Goal: Task Accomplishment & Management: Manage account settings

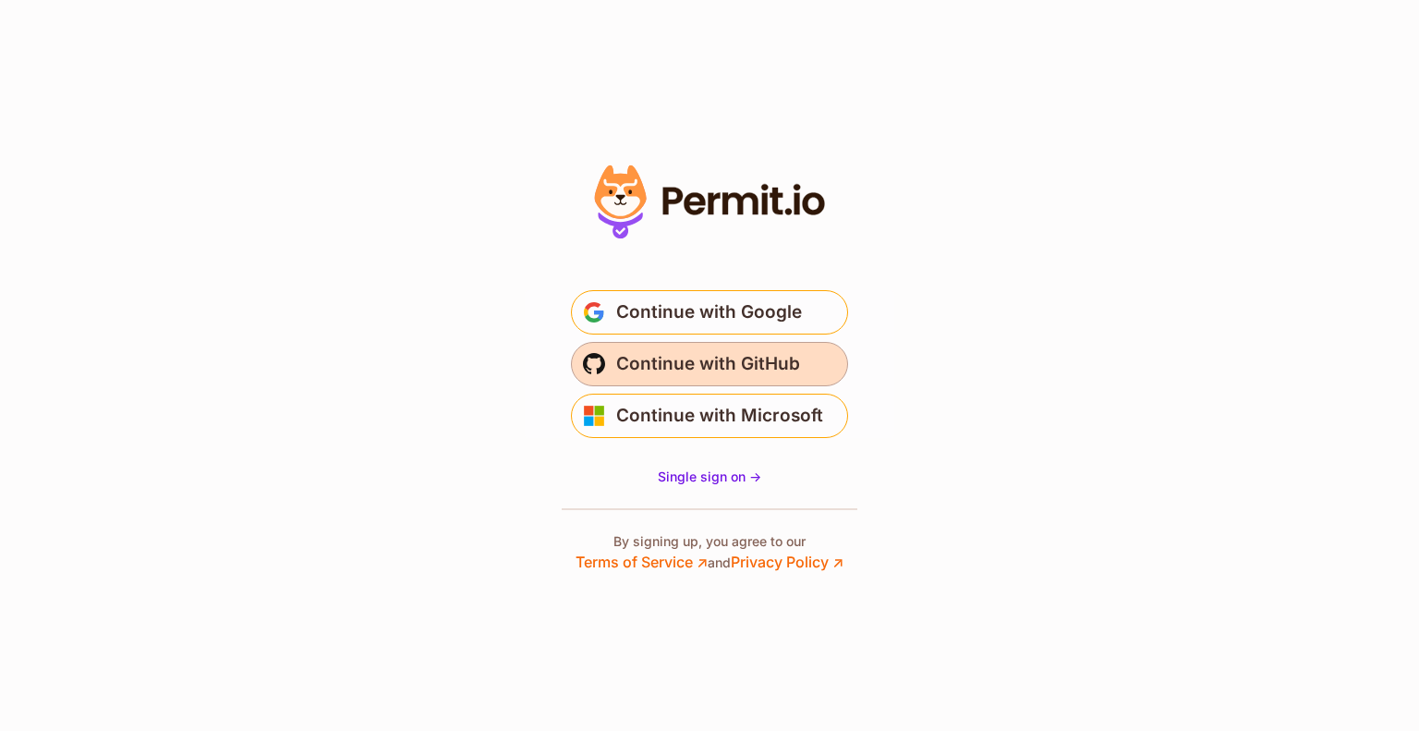
click at [771, 374] on span "Continue with GitHub" at bounding box center [708, 364] width 184 height 30
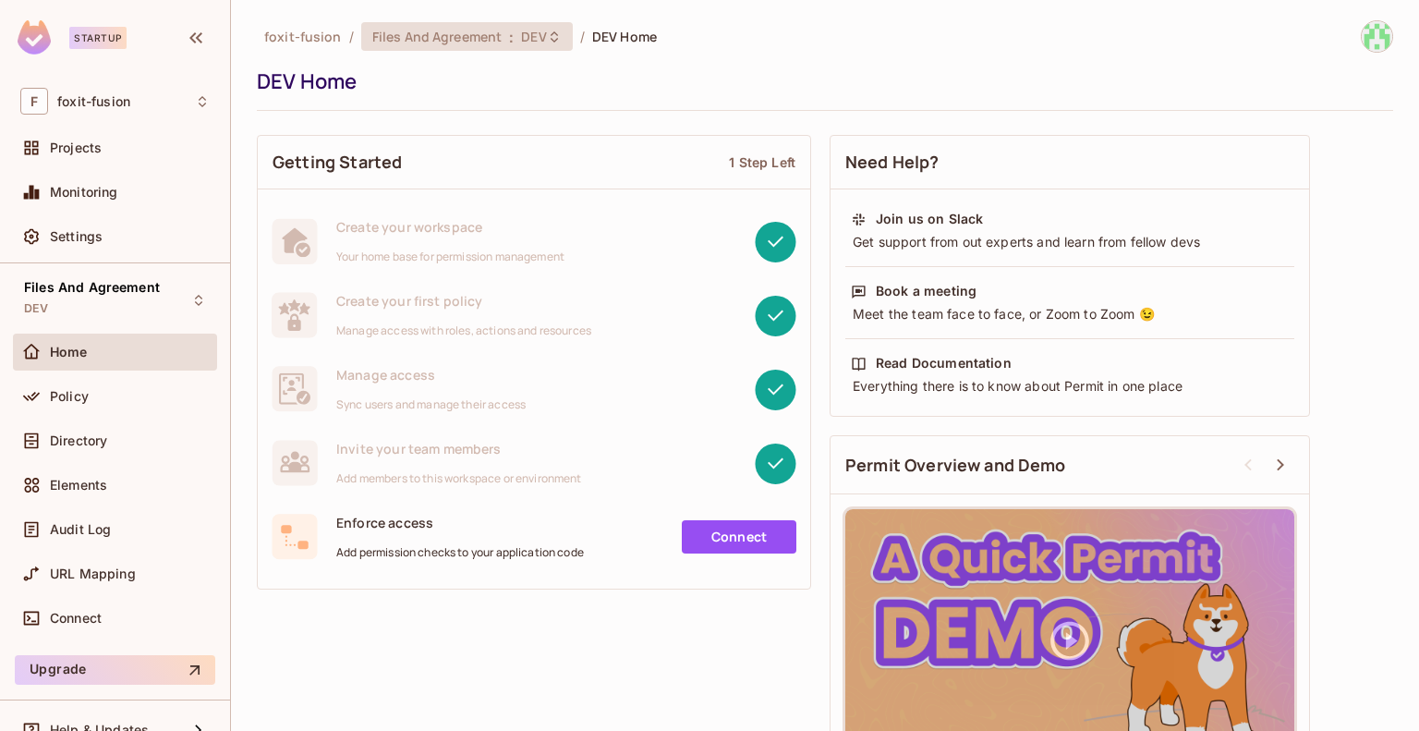
click at [443, 46] on div "Files And Agreement : DEV" at bounding box center [467, 36] width 212 height 29
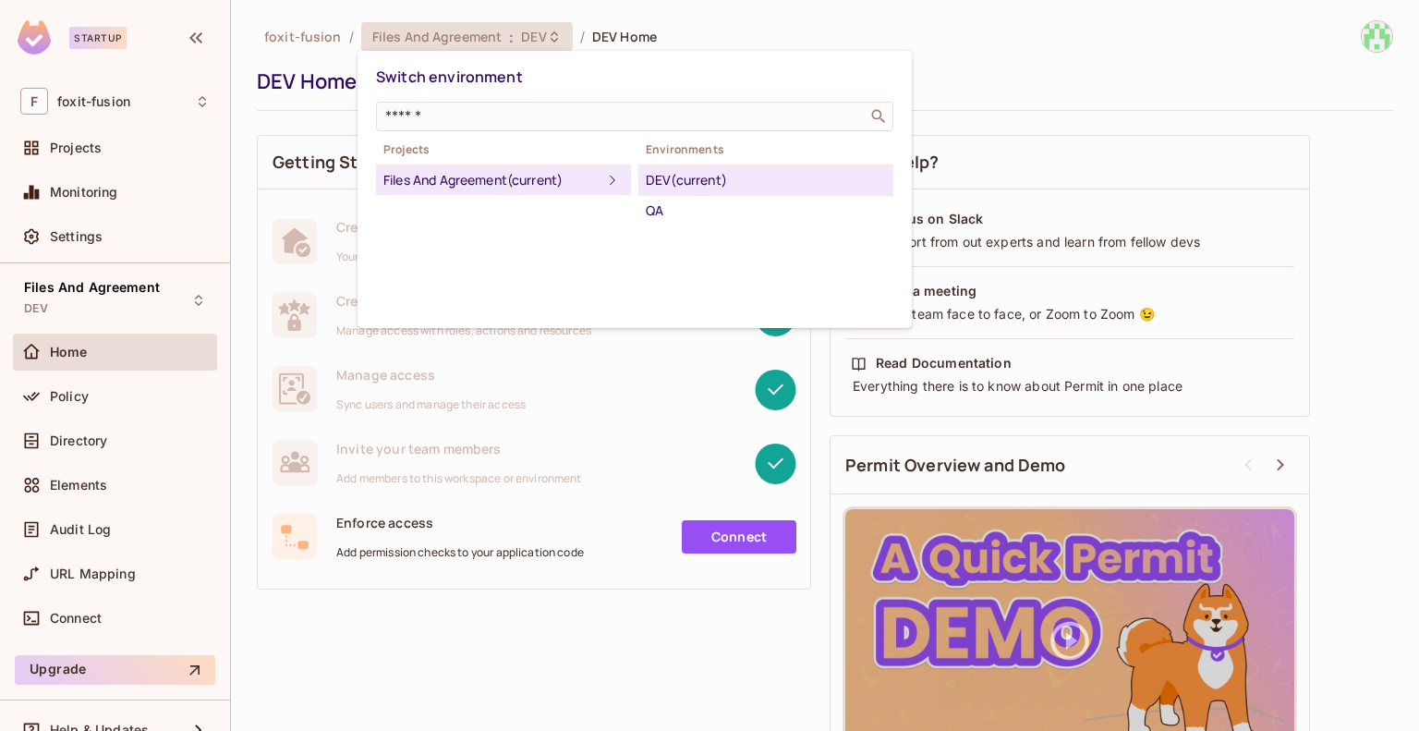
click at [659, 173] on div "DEV (current)" at bounding box center [766, 180] width 240 height 22
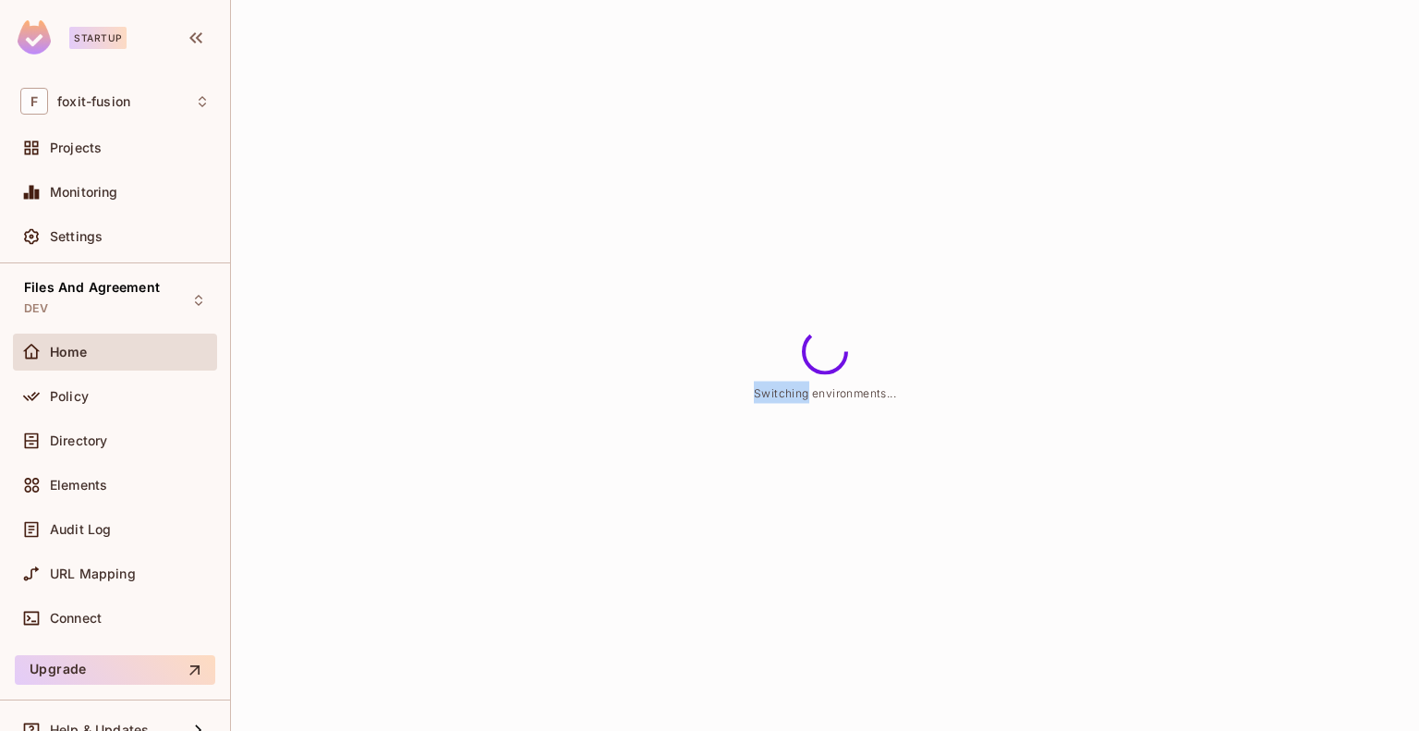
click at [659, 173] on div "Switching environments..." at bounding box center [825, 365] width 1188 height 731
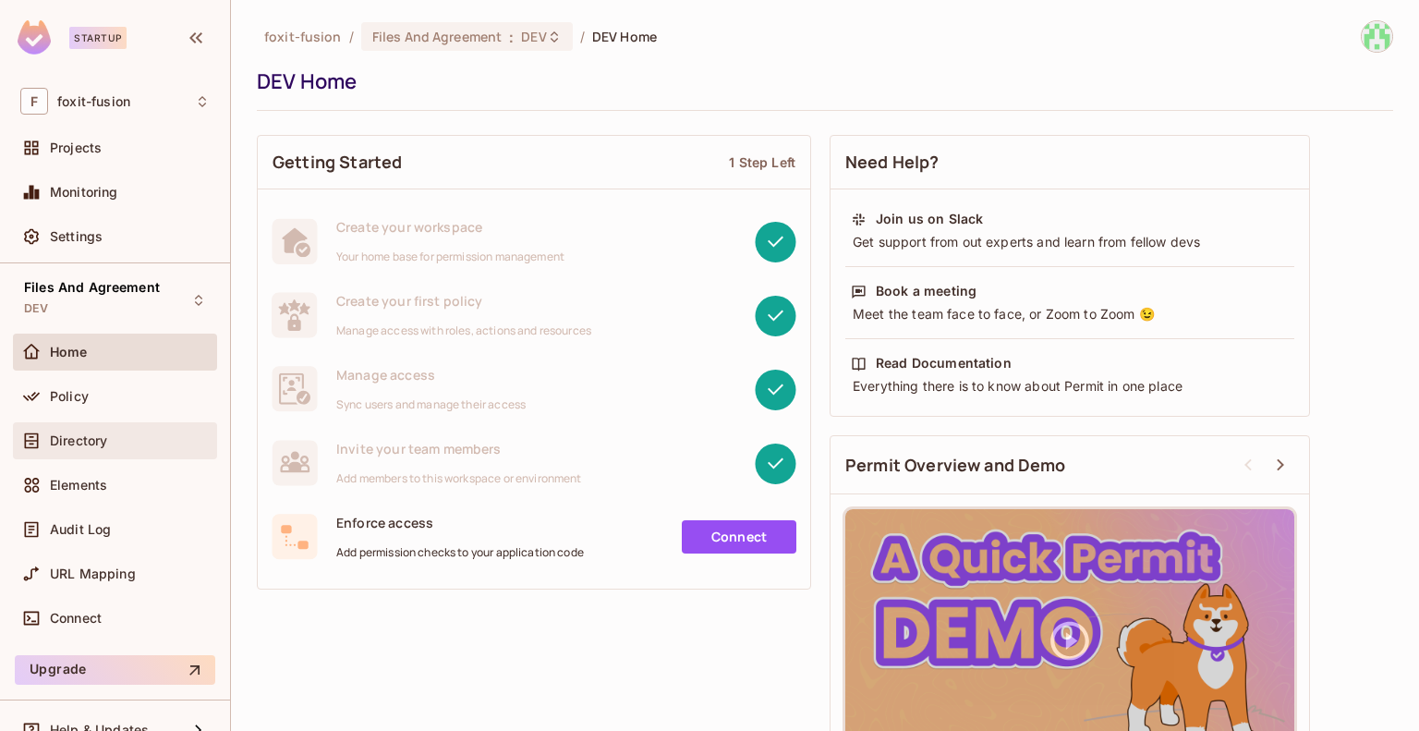
click at [97, 443] on span "Directory" at bounding box center [78, 440] width 57 height 15
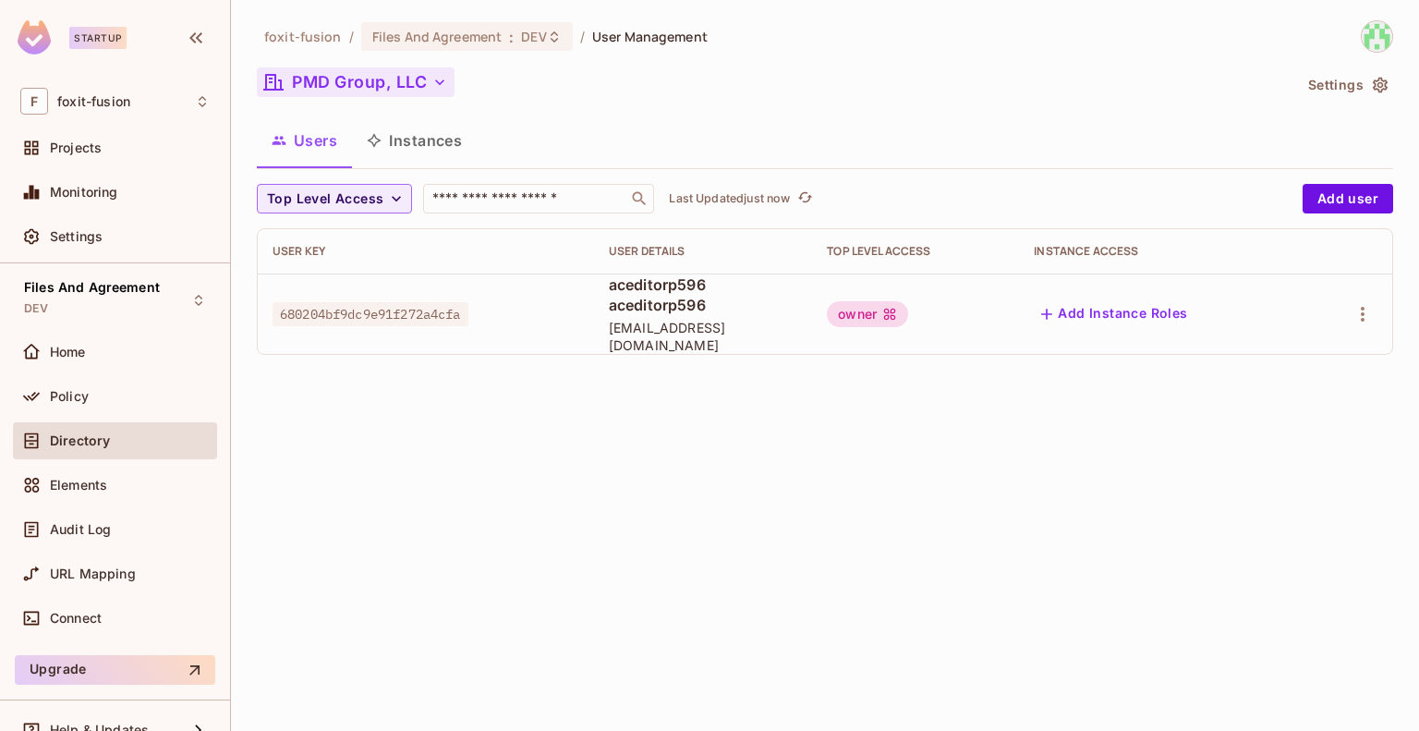
click at [321, 86] on button "PMD Group, LLC" at bounding box center [356, 82] width 198 height 30
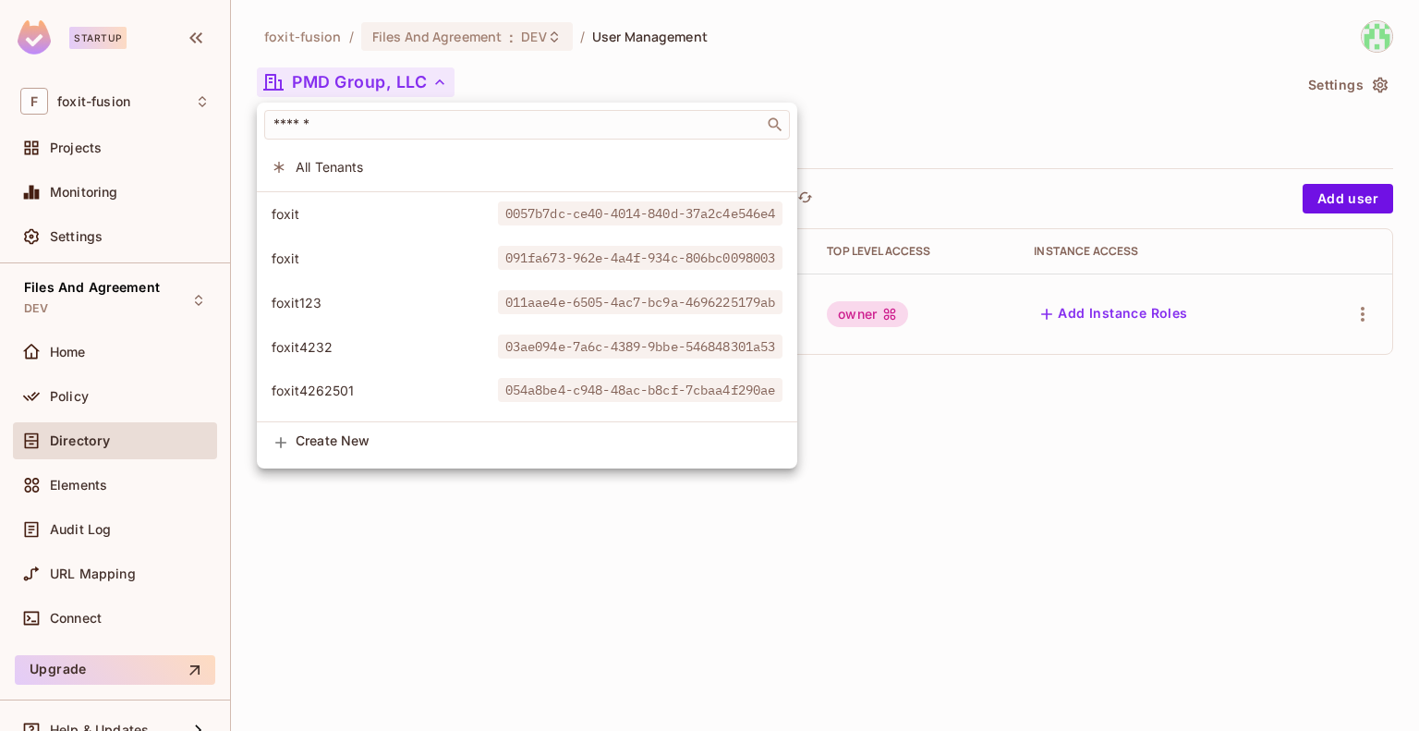
scroll to position [2831, 0]
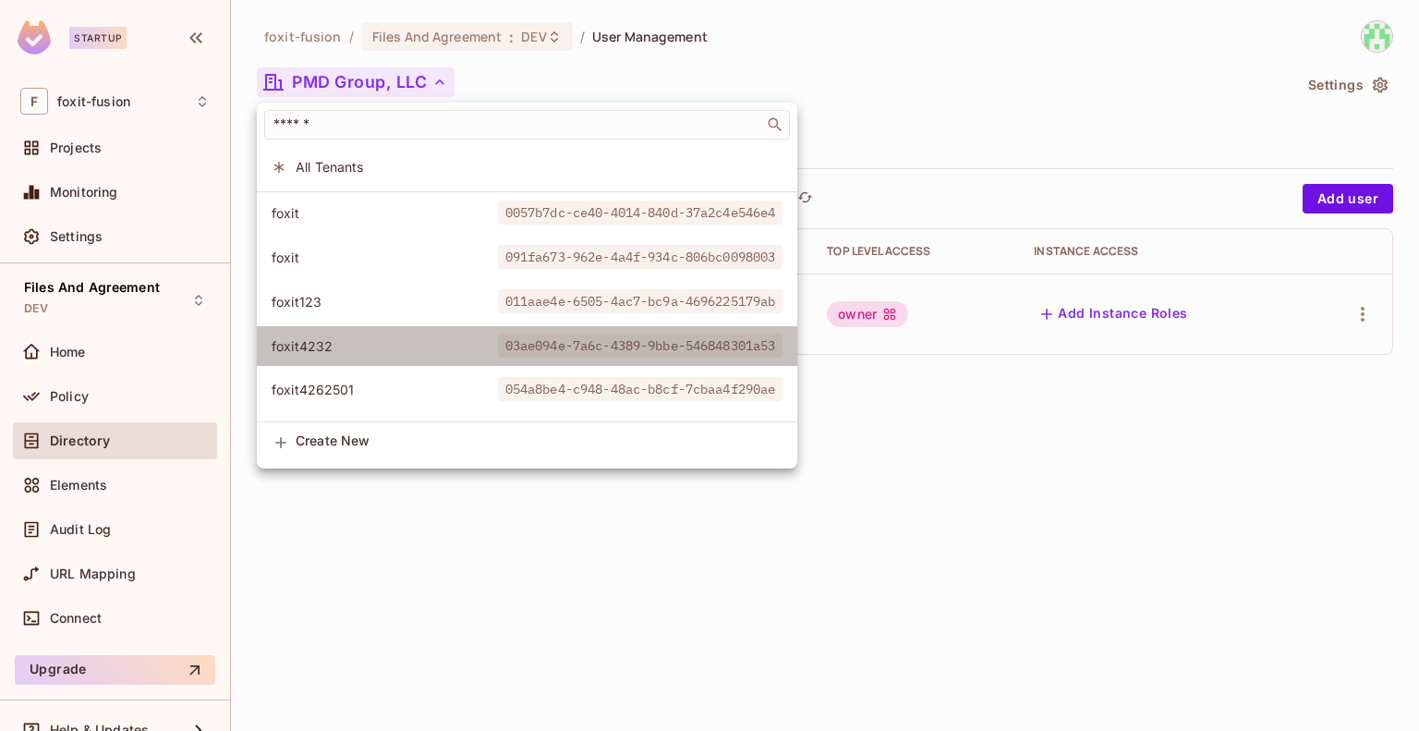
click at [291, 357] on li "foxit4232 03ae094e-7a6c-4389-9bbe-546848301a53" at bounding box center [527, 346] width 540 height 40
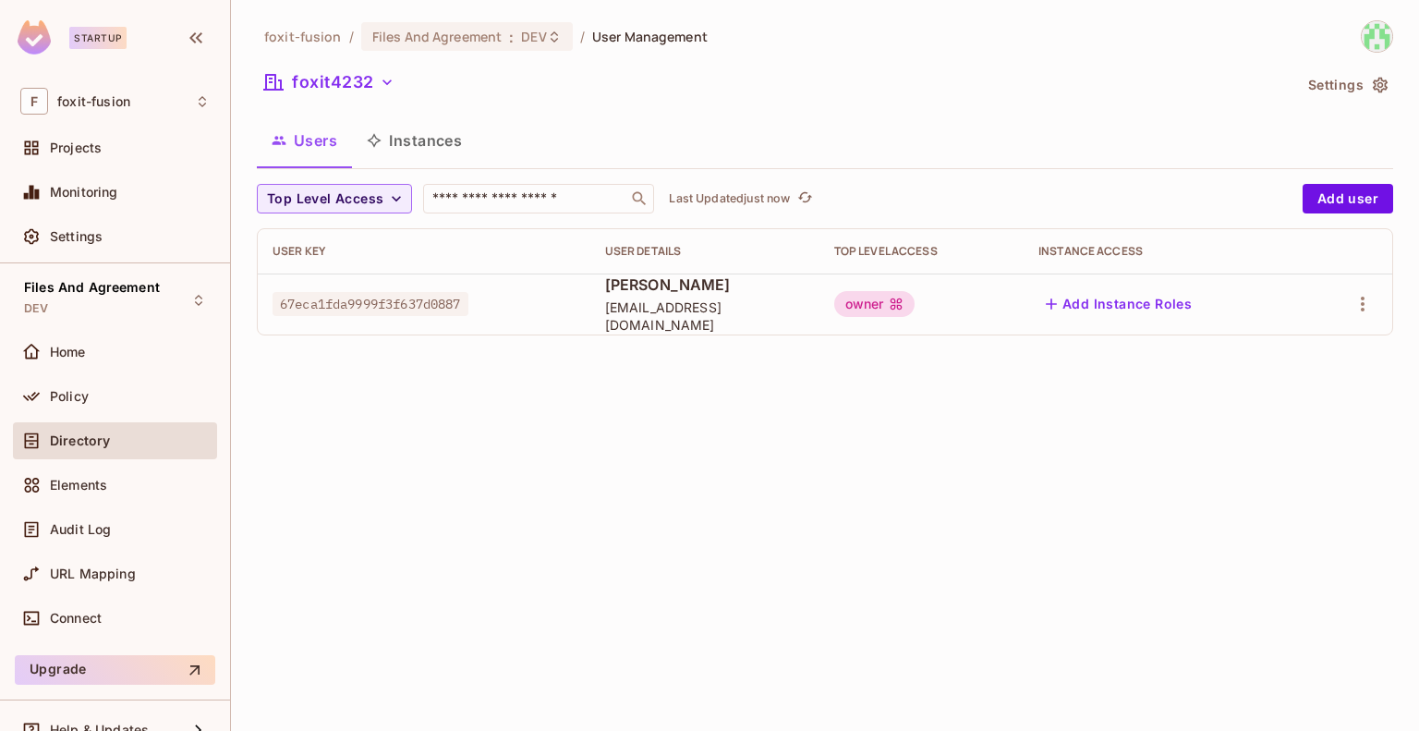
click at [431, 147] on button "Instances" at bounding box center [414, 140] width 125 height 46
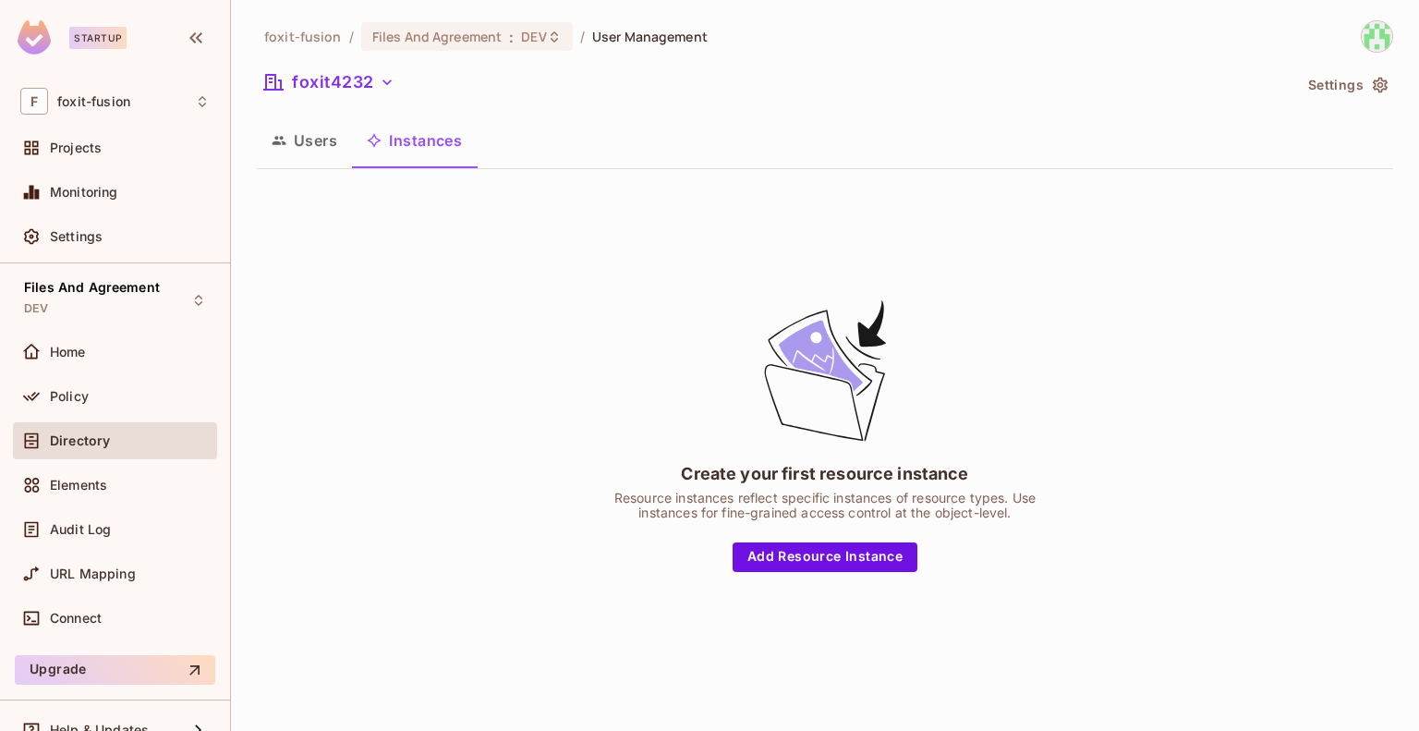
click at [342, 146] on button "Users" at bounding box center [304, 140] width 95 height 46
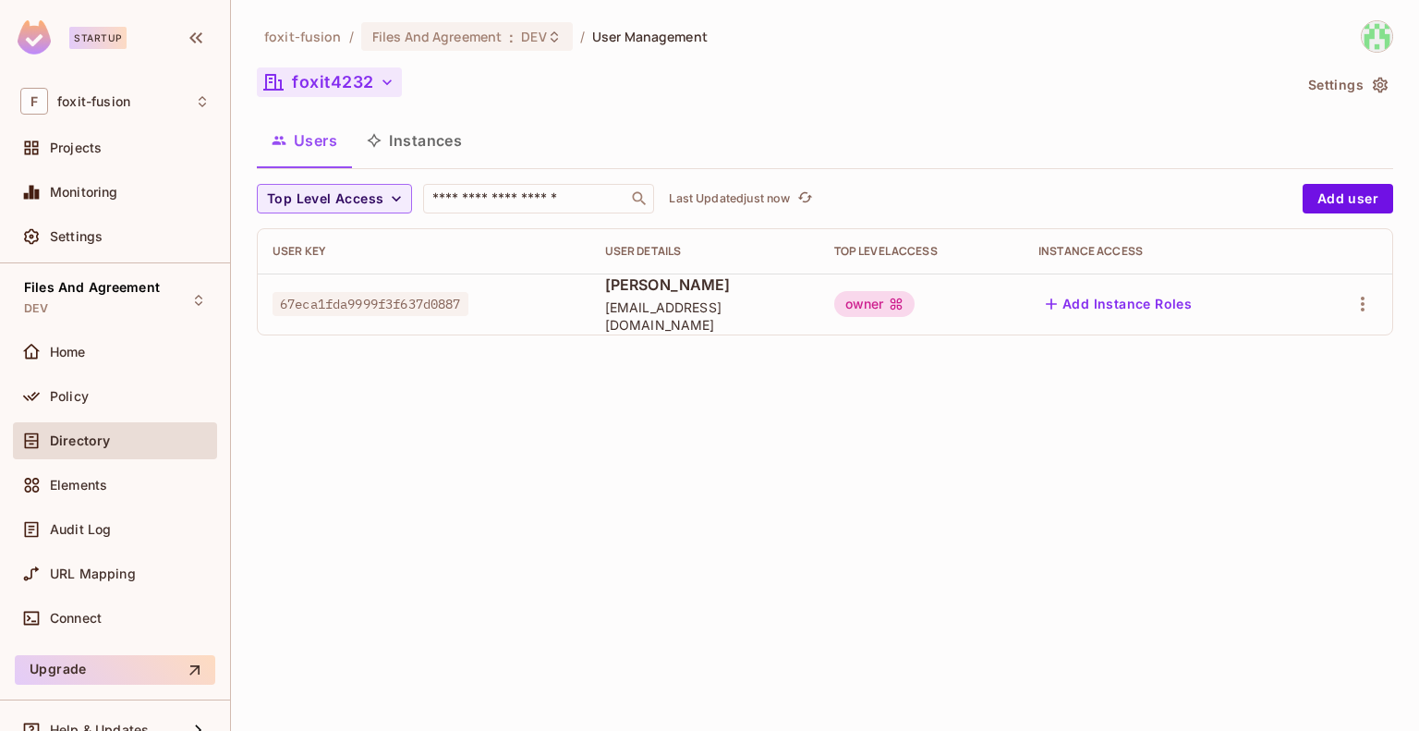
click at [364, 82] on button "foxit4232" at bounding box center [329, 82] width 145 height 30
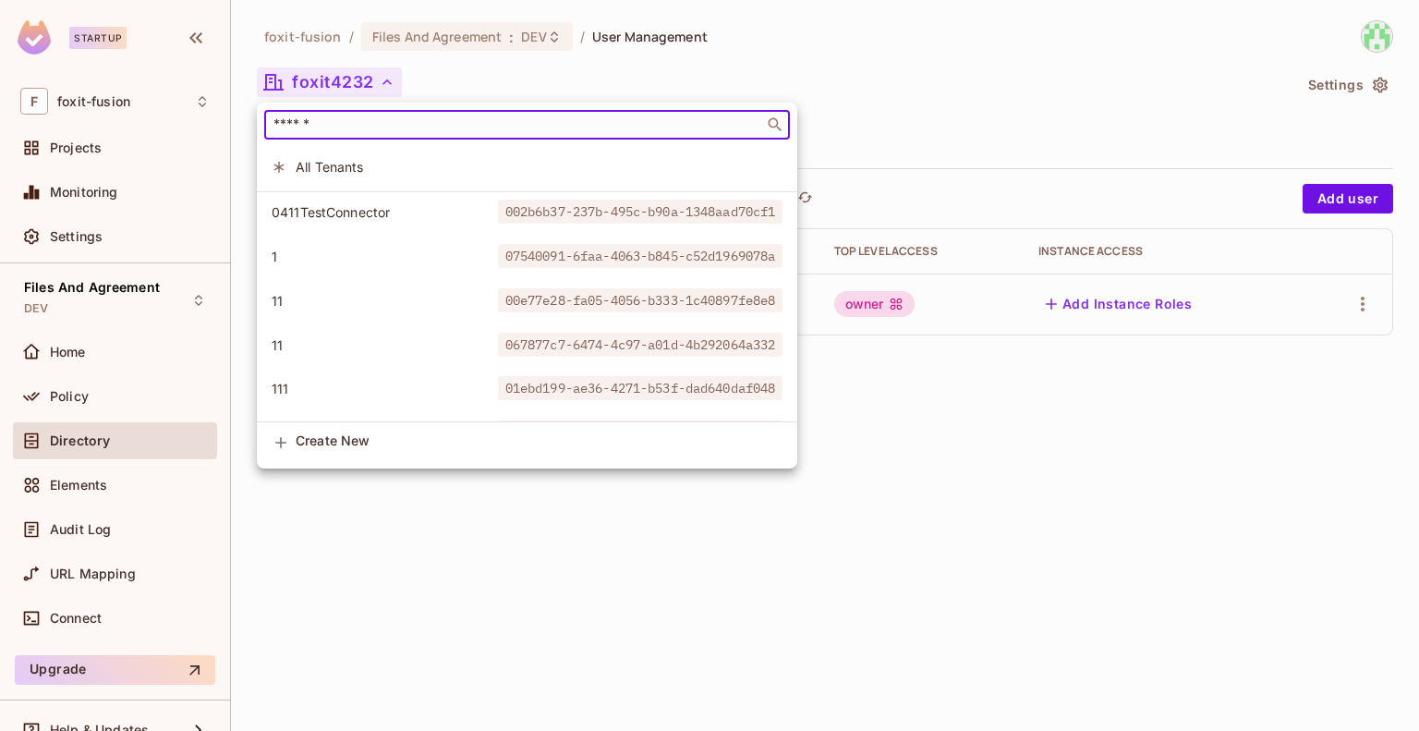
click at [357, 121] on input "text" at bounding box center [514, 124] width 489 height 18
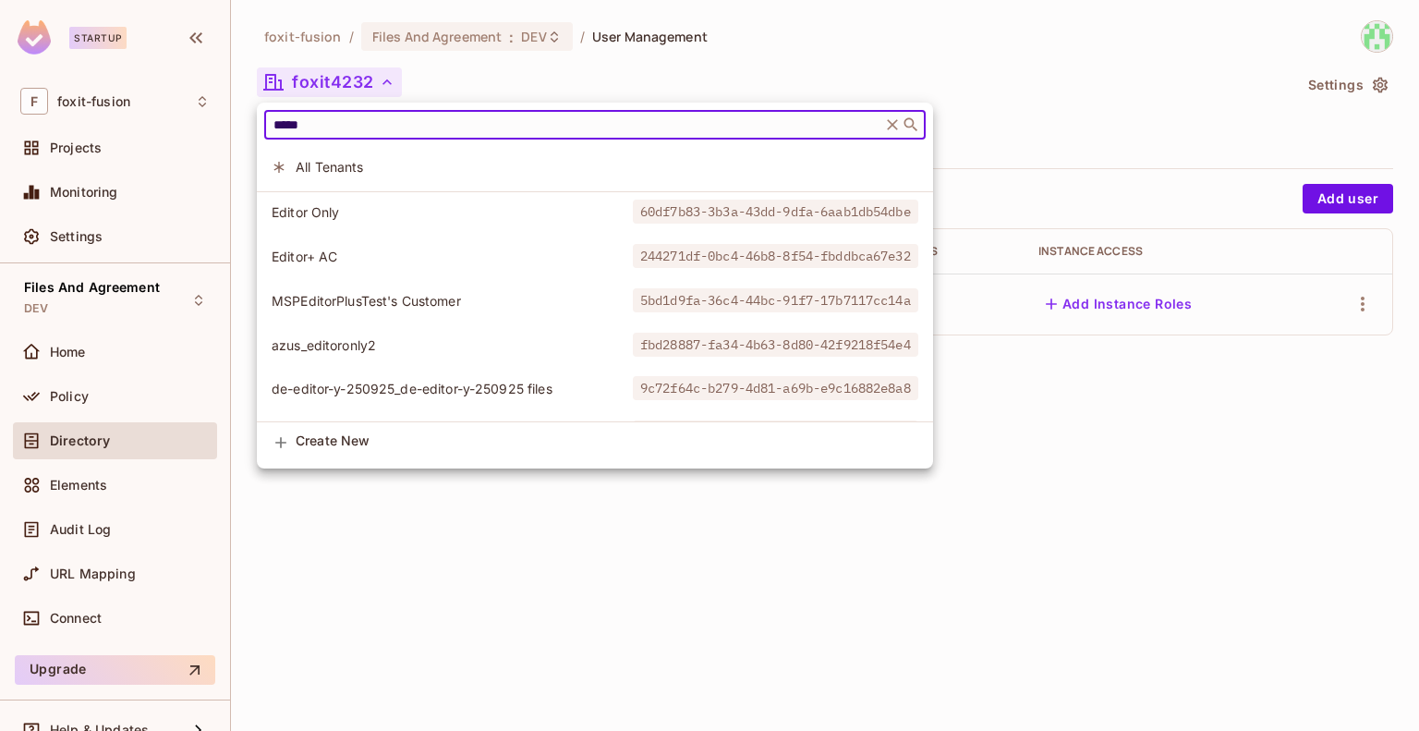
type input "*****"
click at [338, 207] on span "Editor Only" at bounding box center [452, 212] width 361 height 18
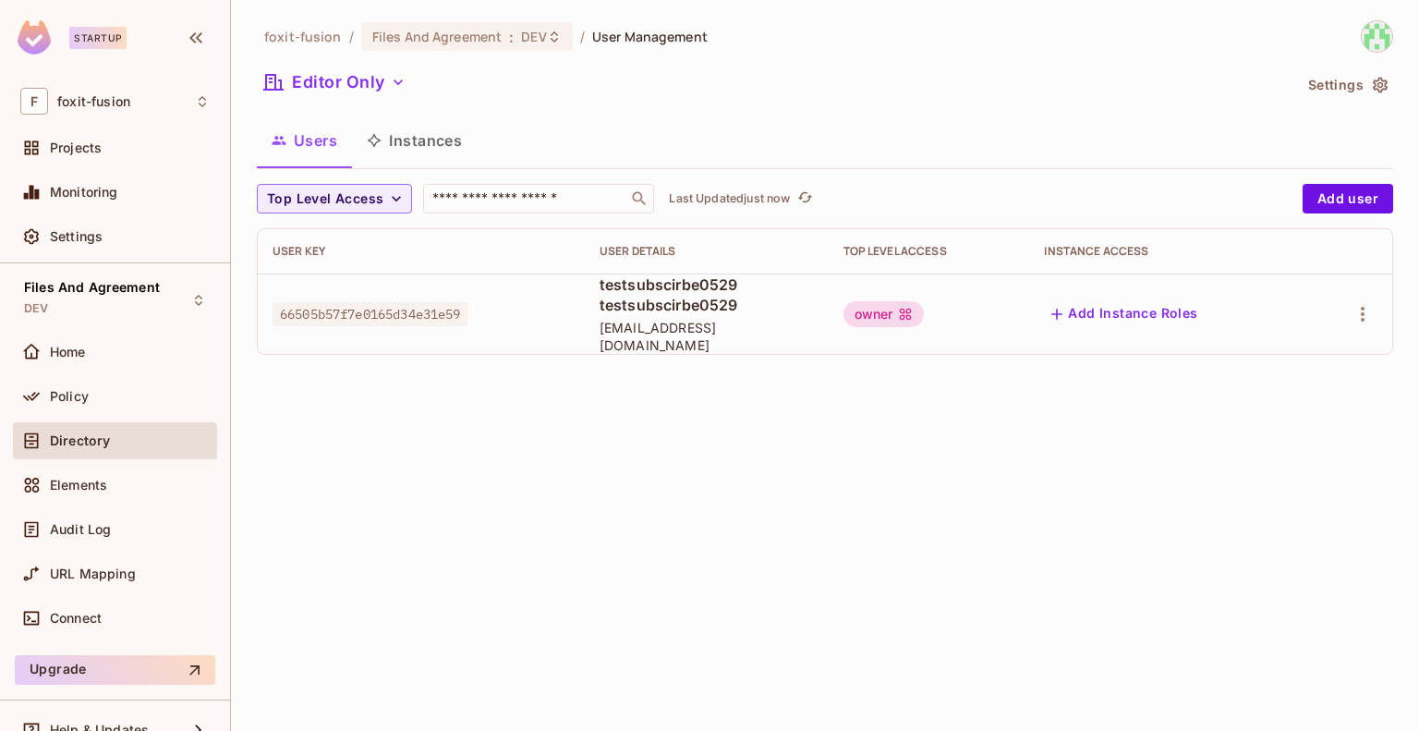
click at [410, 162] on button "Instances" at bounding box center [414, 140] width 125 height 46
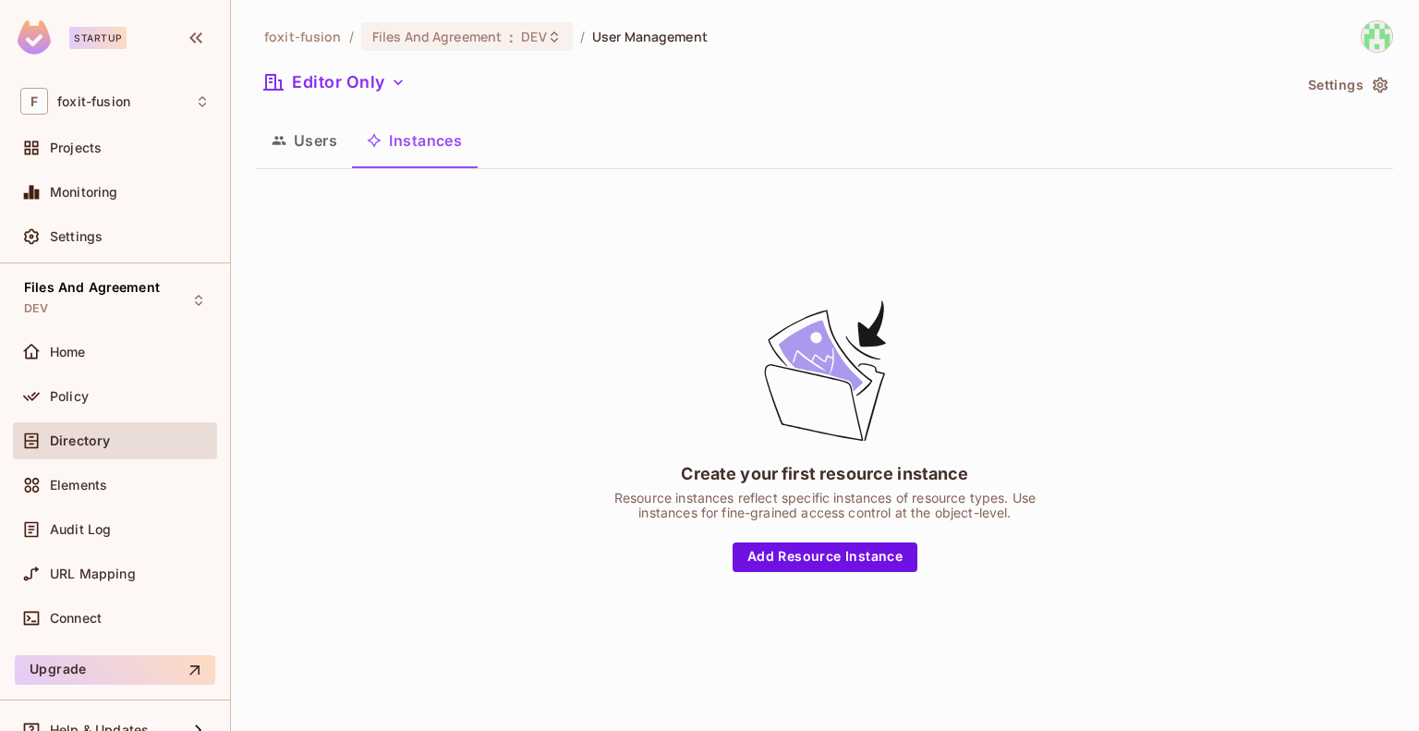
click at [292, 133] on button "Users" at bounding box center [304, 140] width 95 height 46
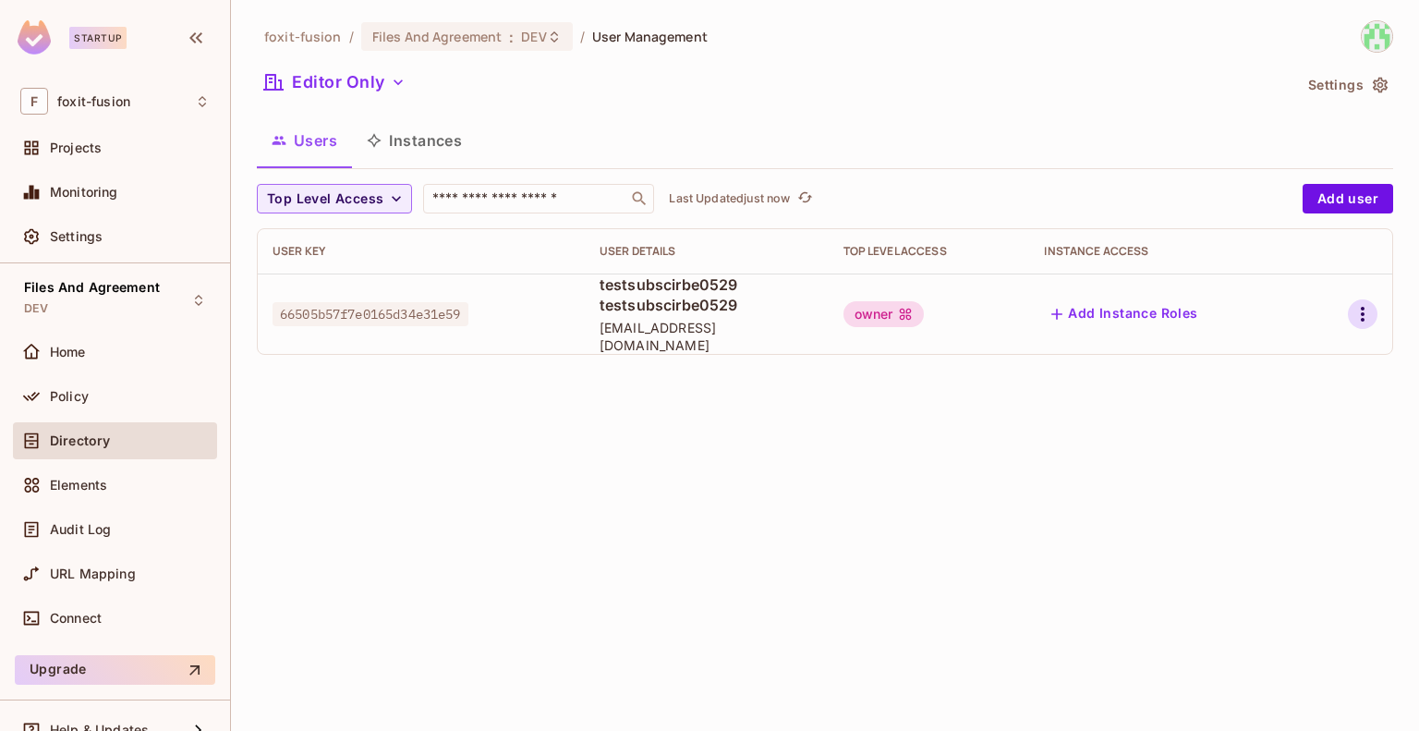
click at [1362, 307] on icon "button" at bounding box center [1363, 314] width 4 height 15
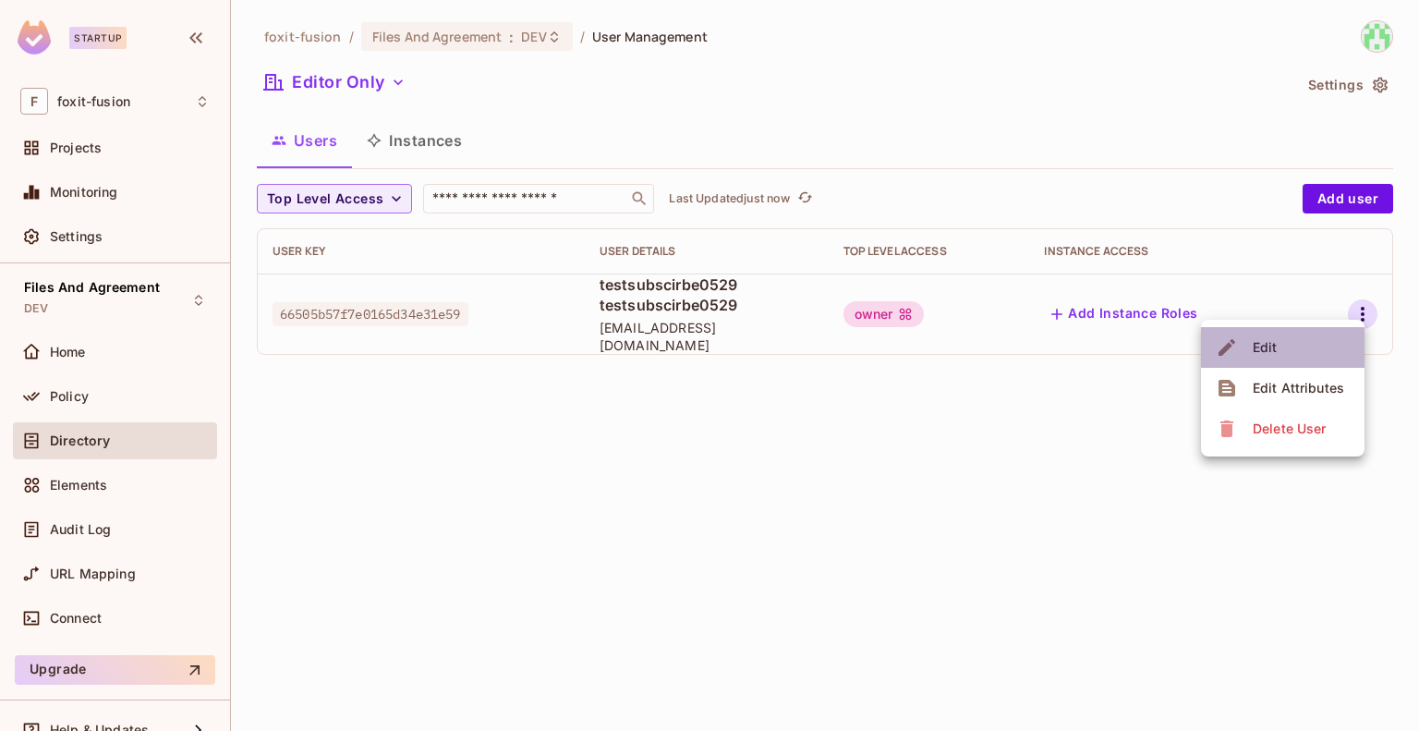
click at [1281, 354] on span "Edit" at bounding box center [1265, 348] width 36 height 30
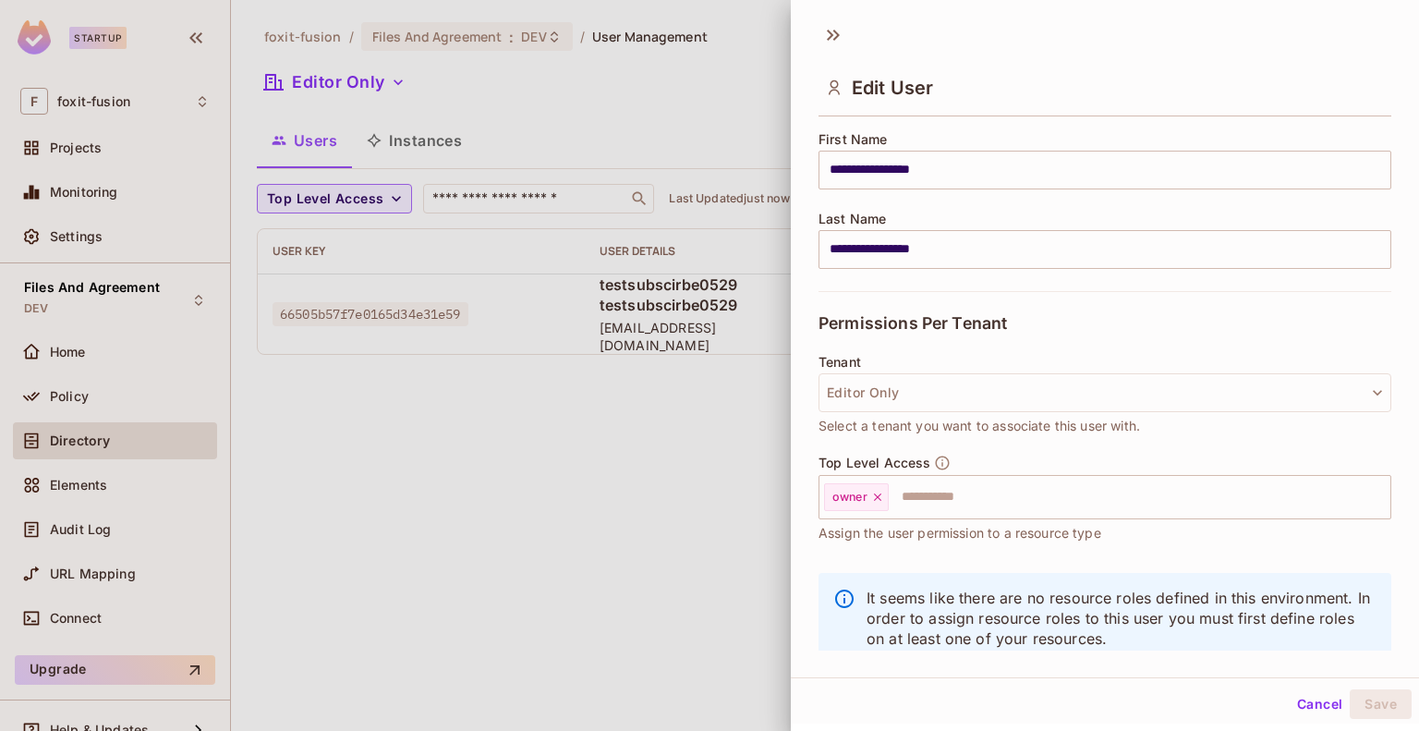
scroll to position [227, 0]
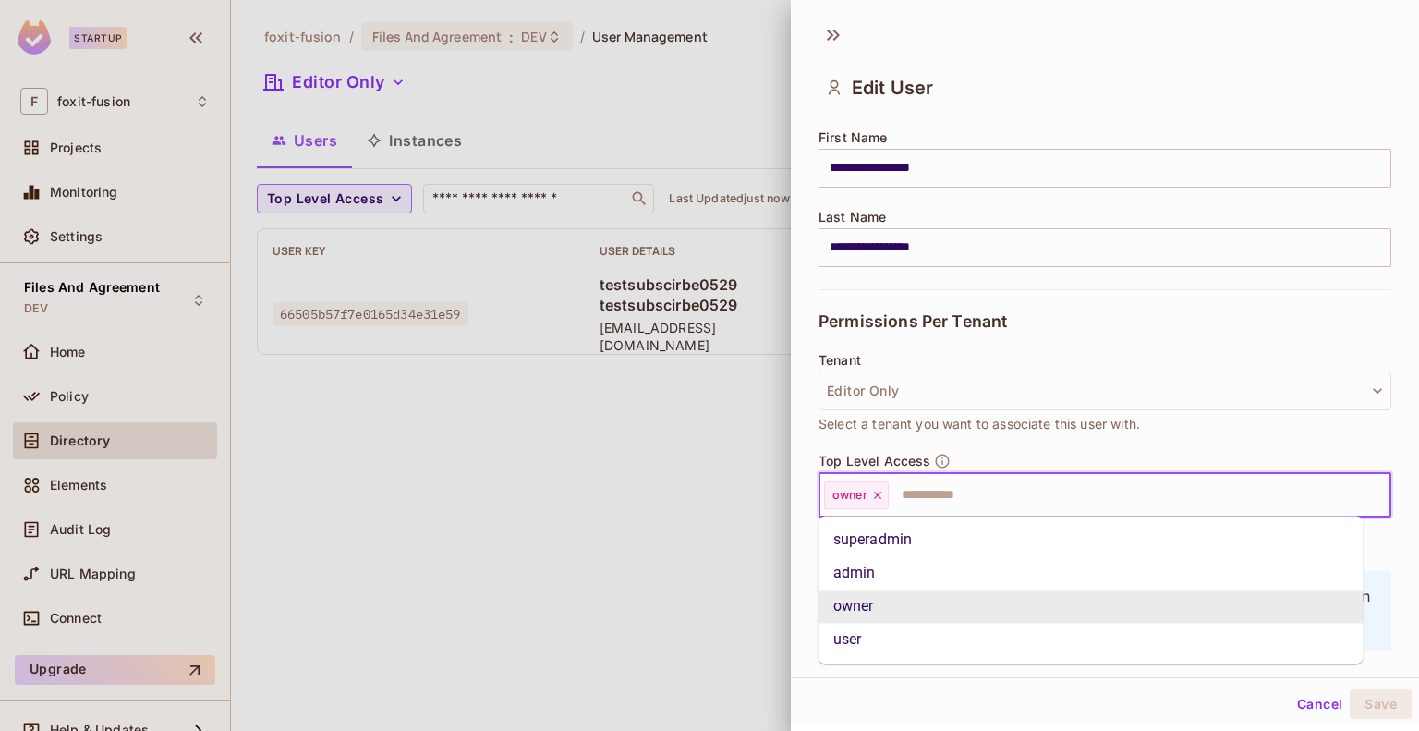
click at [1111, 510] on input "text" at bounding box center [1123, 495] width 465 height 37
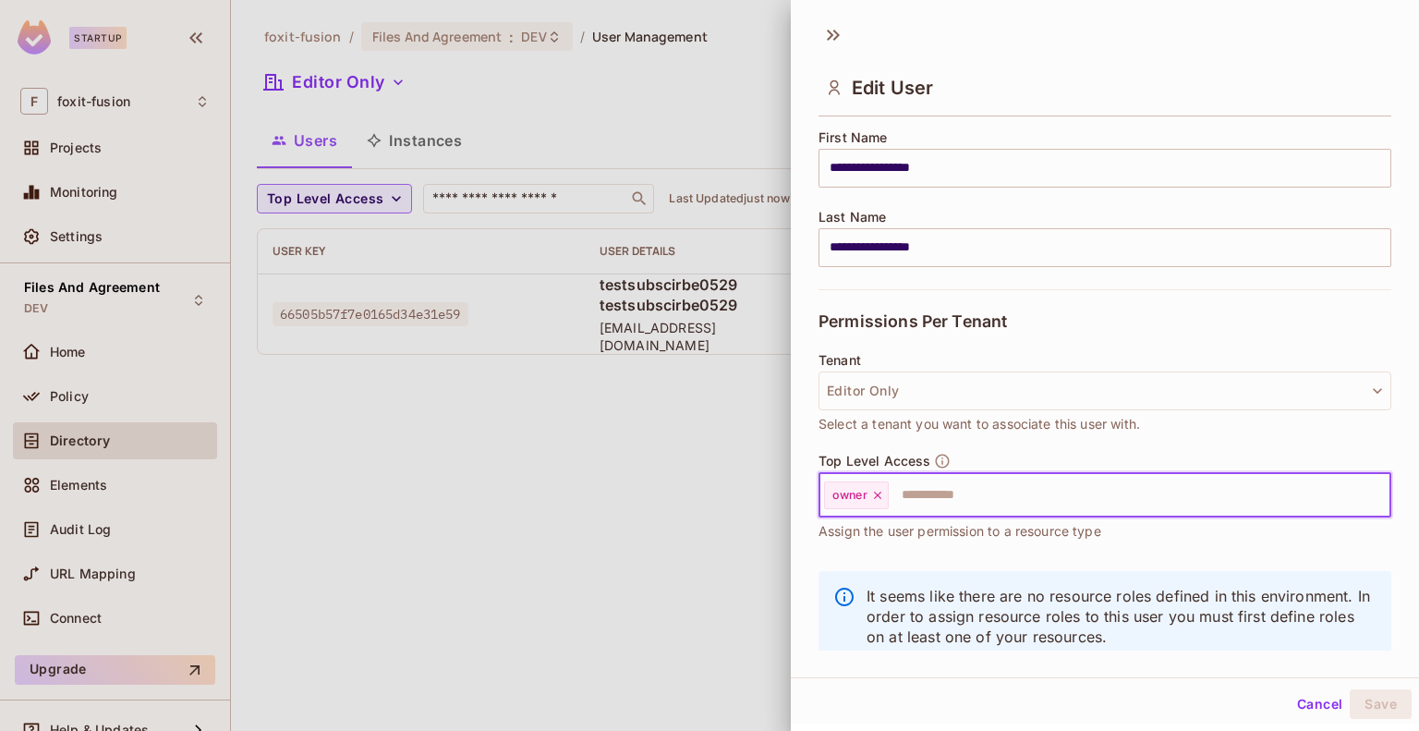
click at [1111, 510] on input "text" at bounding box center [1123, 495] width 465 height 37
click at [488, 477] on div at bounding box center [709, 365] width 1419 height 731
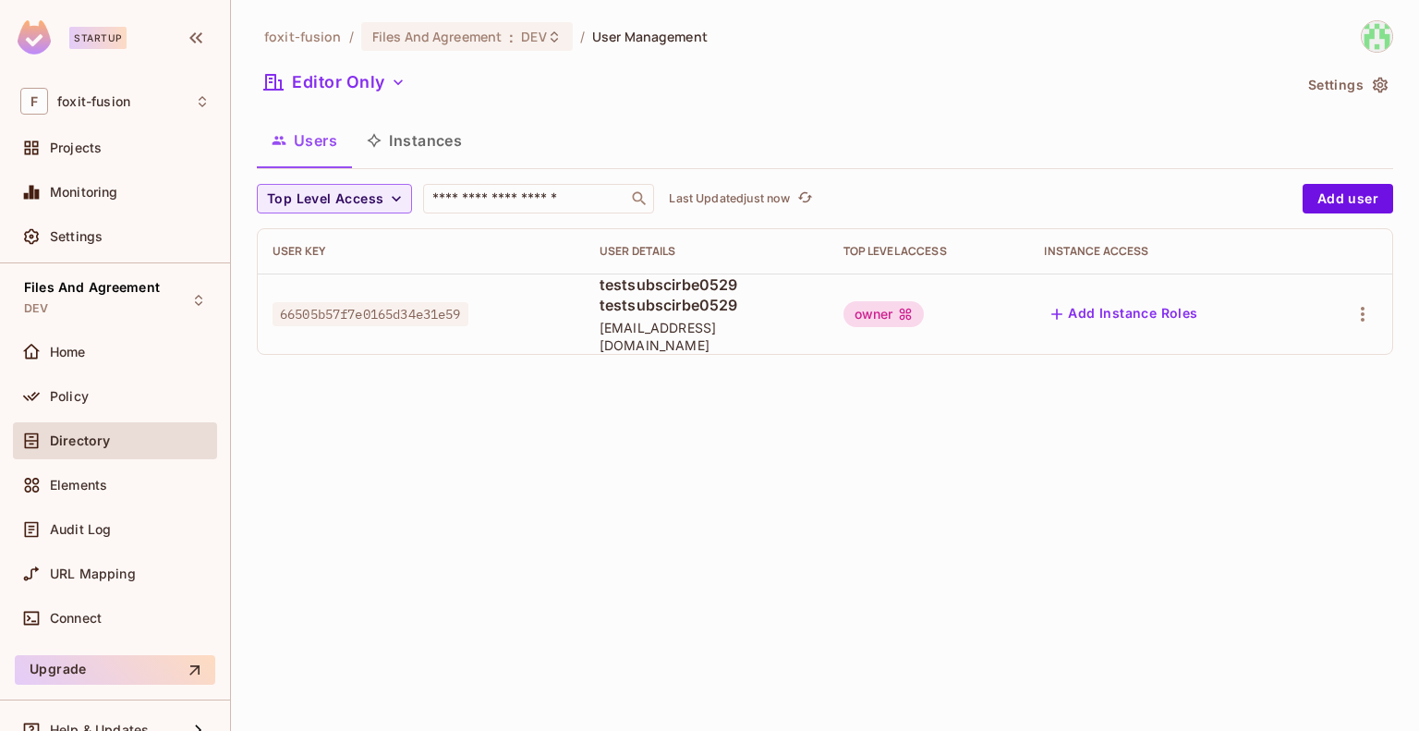
click at [310, 65] on div "foxit-fusion / Files And Agreement : DEV / User Management Editor Only Settings…" at bounding box center [825, 194] width 1136 height 349
click at [310, 70] on button "Editor Only" at bounding box center [335, 82] width 156 height 30
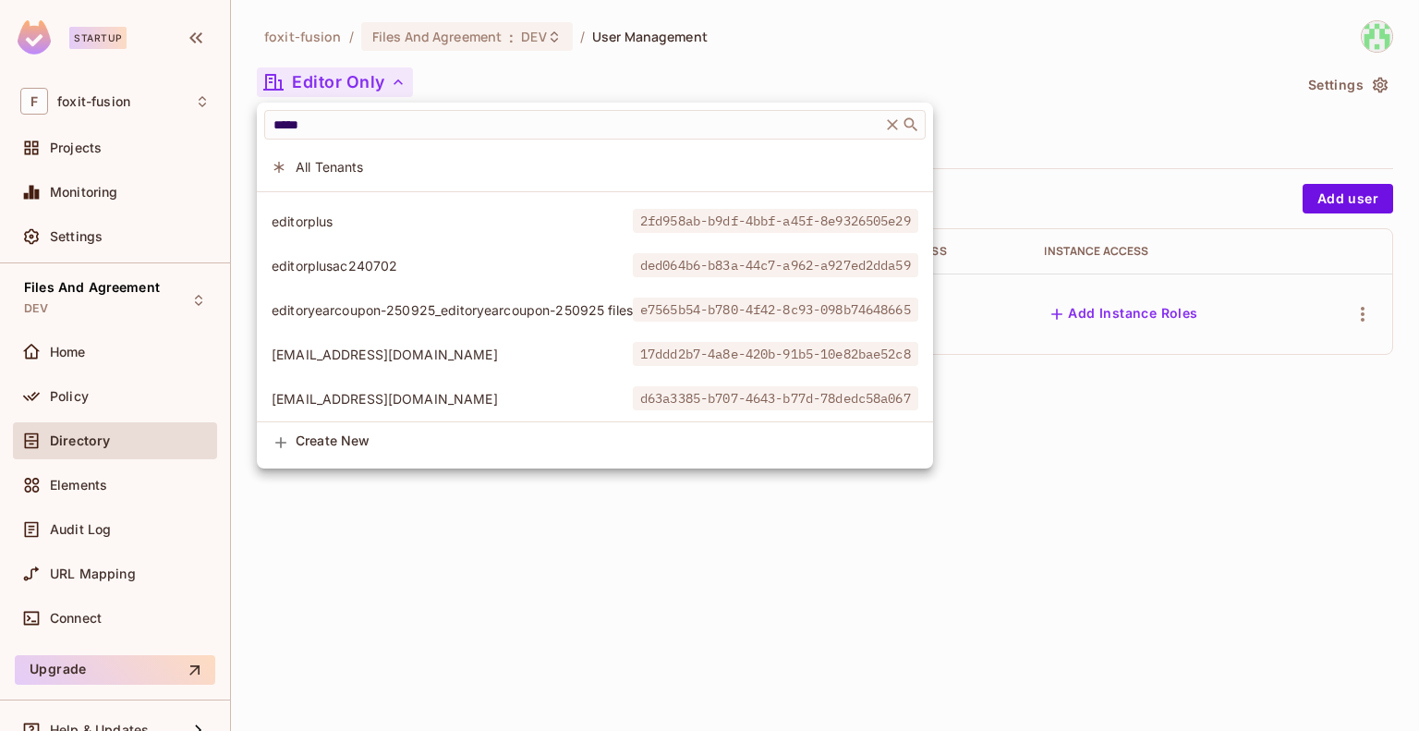
scroll to position [610, 0]
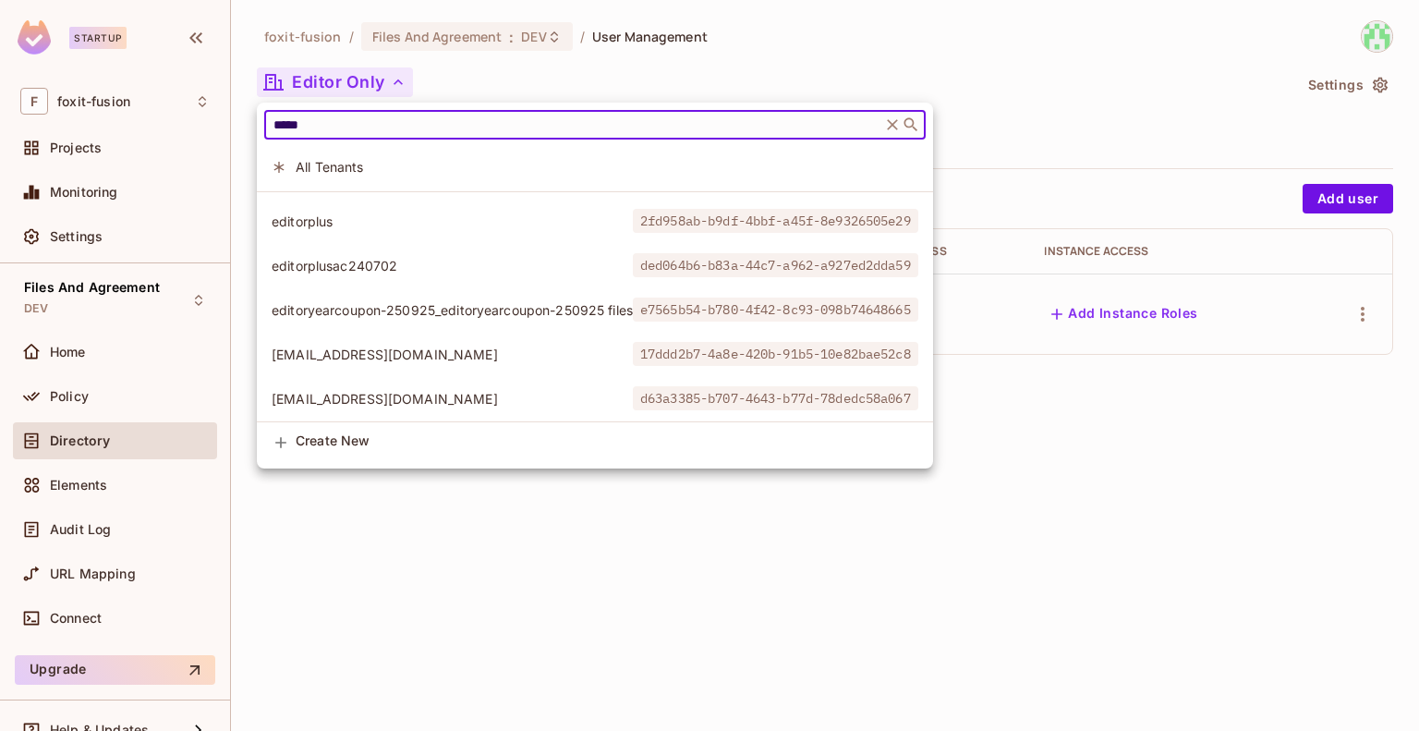
click at [380, 123] on input "*****" at bounding box center [573, 124] width 606 height 18
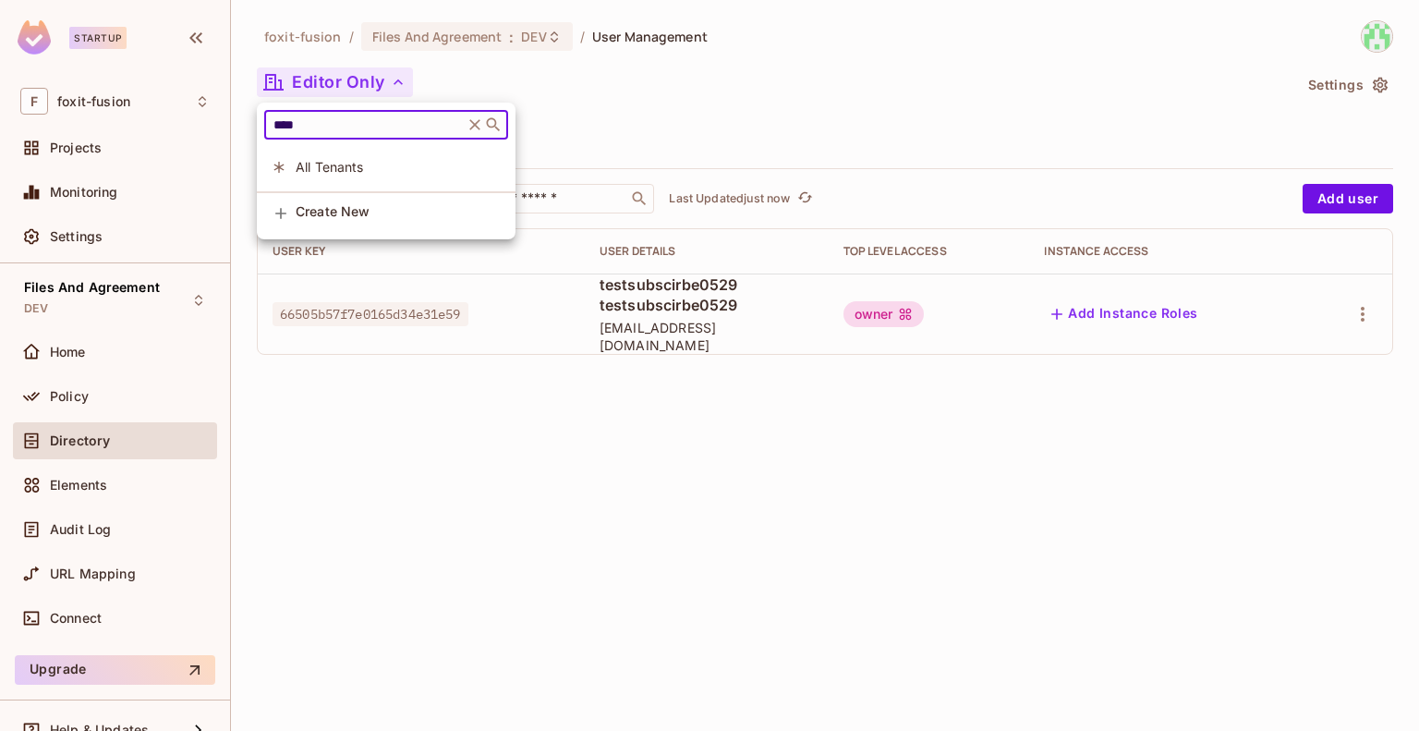
scroll to position [0, 0]
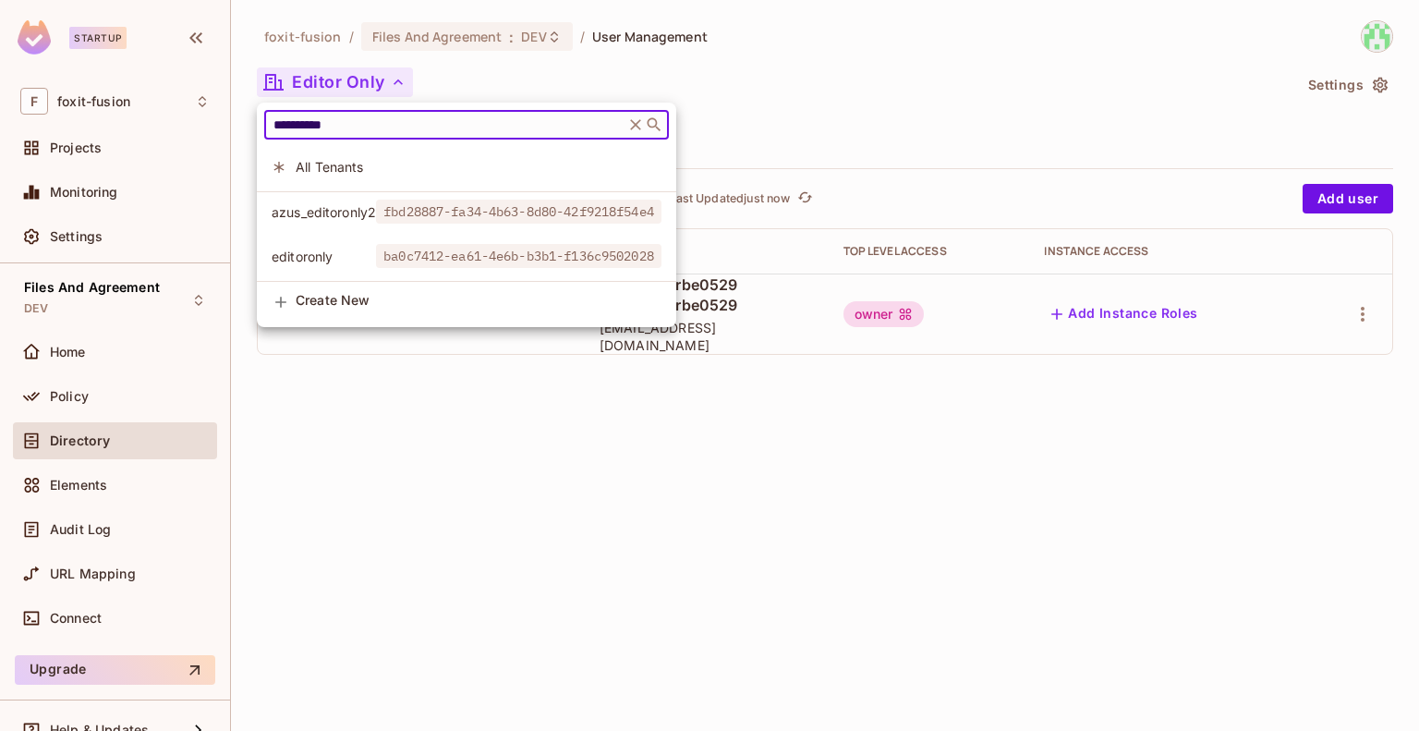
type input "**********"
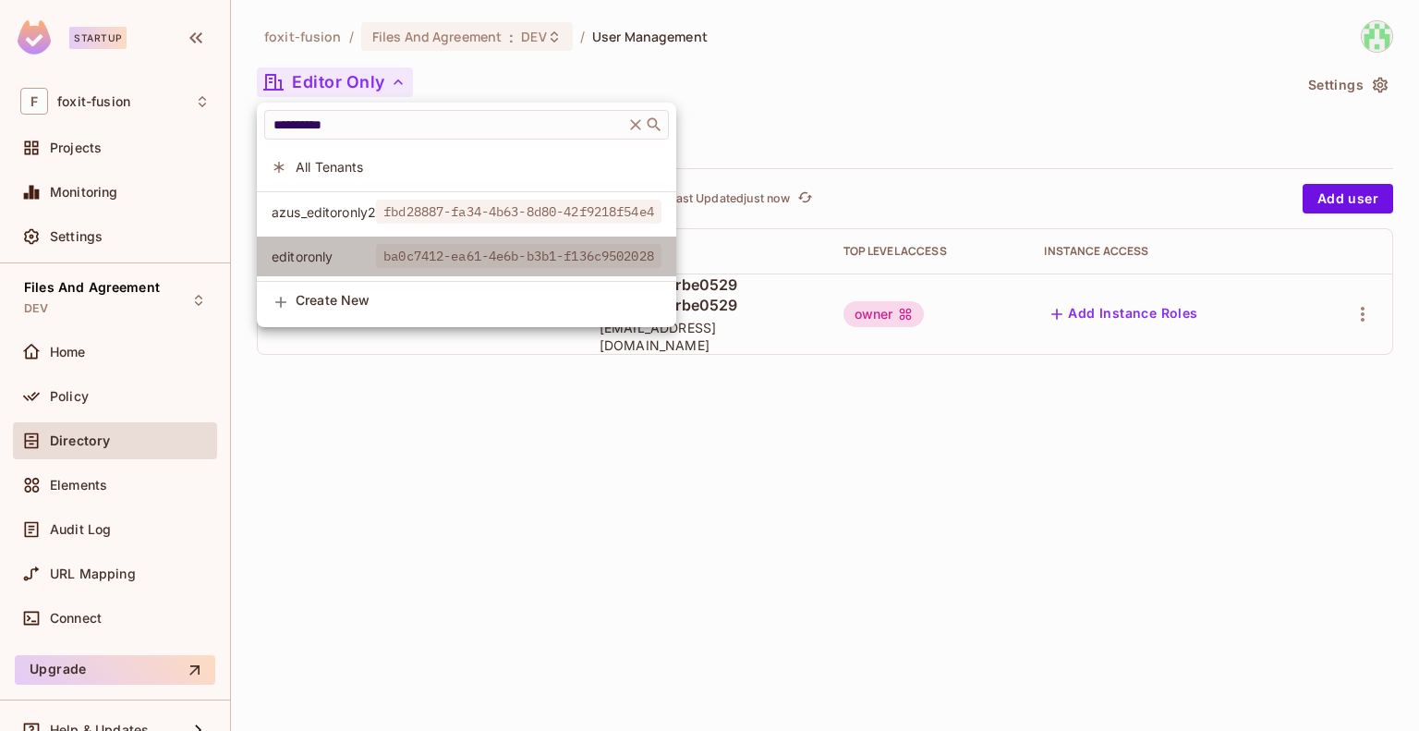
click at [330, 265] on li "editoronly ba0c7412-ea61-4e6b-b3b1-f136c9502028" at bounding box center [466, 257] width 419 height 40
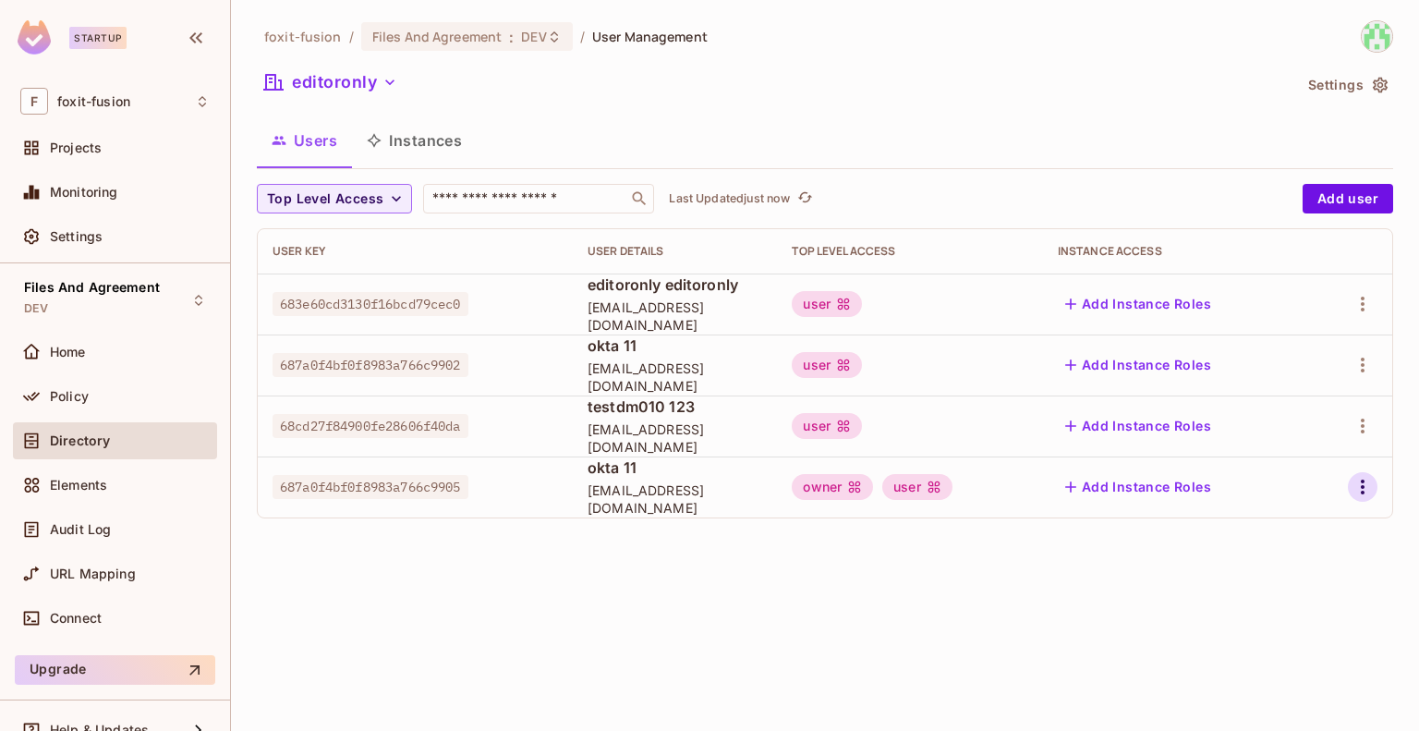
click at [1359, 490] on icon "button" at bounding box center [1363, 487] width 22 height 22
click at [1308, 520] on li "Edit" at bounding box center [1283, 529] width 164 height 41
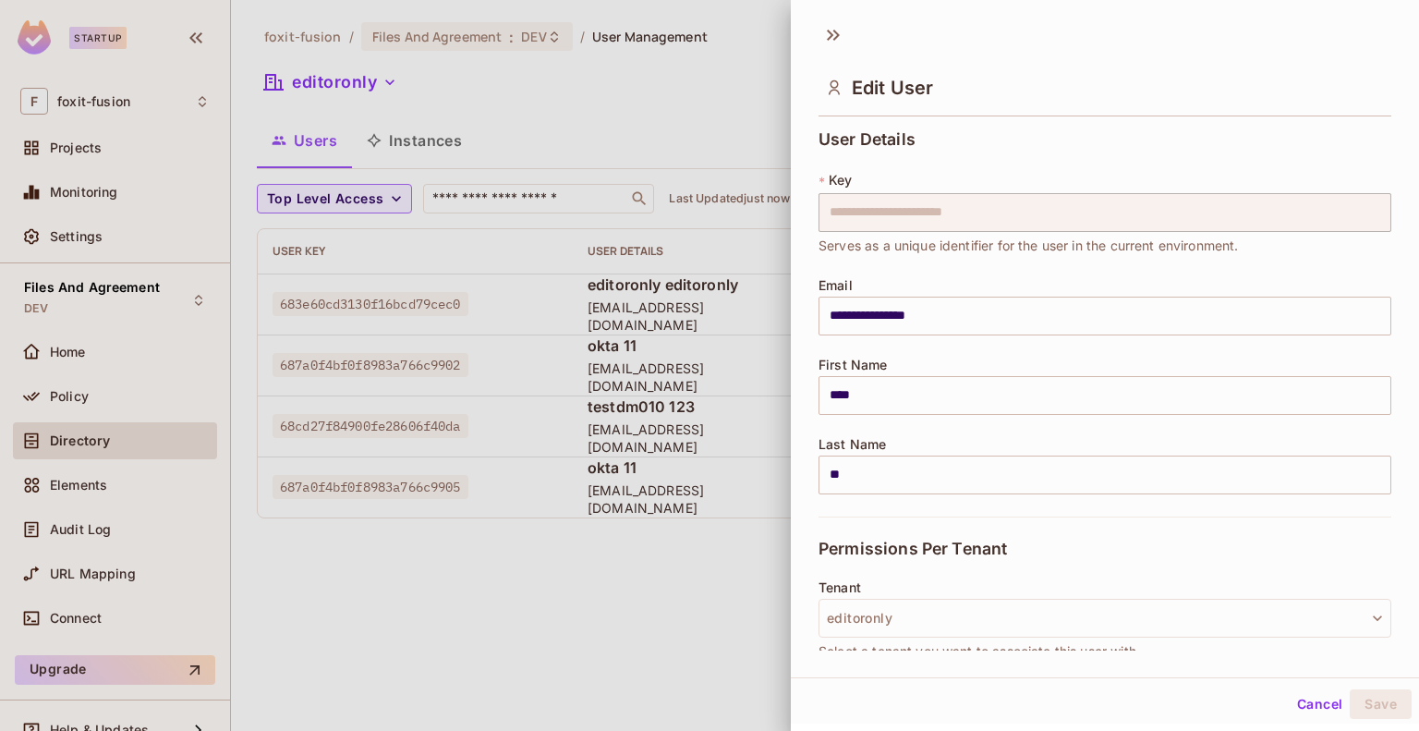
scroll to position [246, 0]
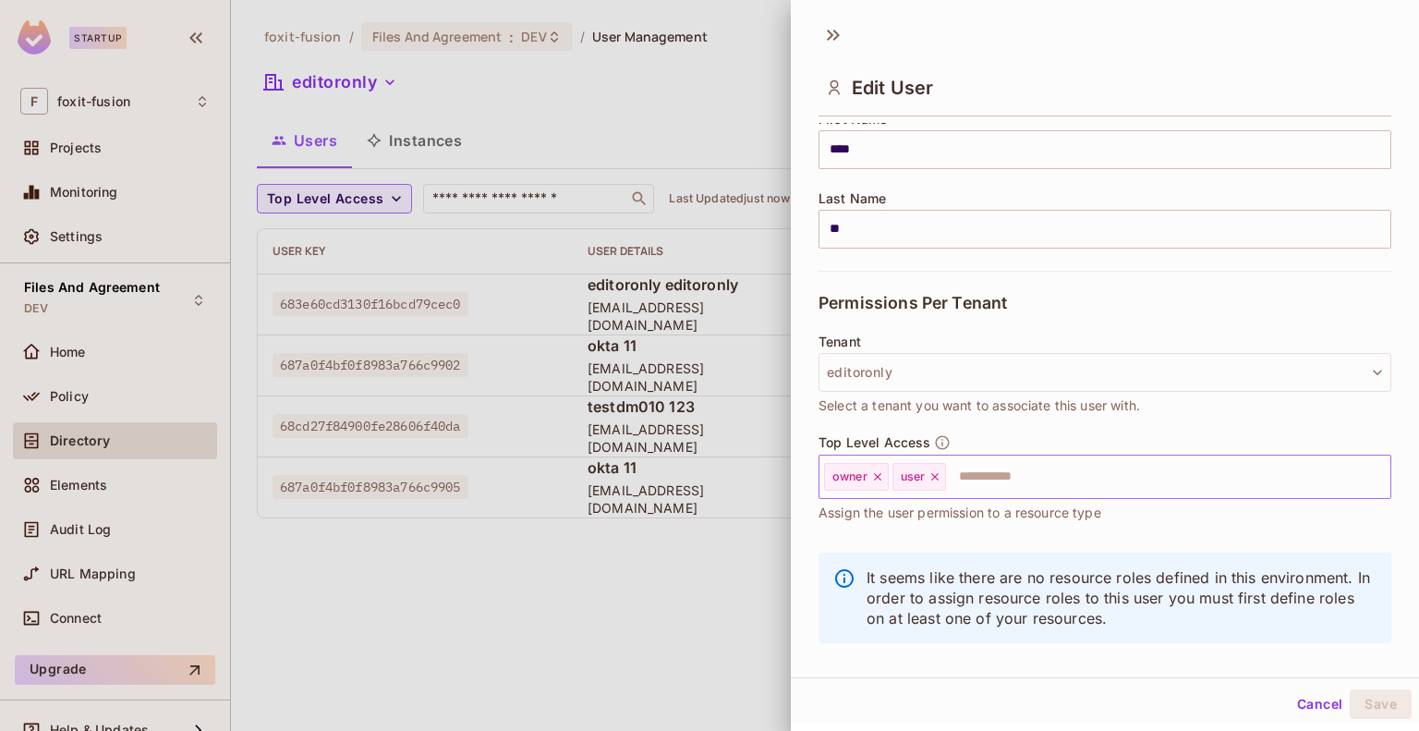
click at [934, 474] on icon at bounding box center [934, 476] width 7 height 7
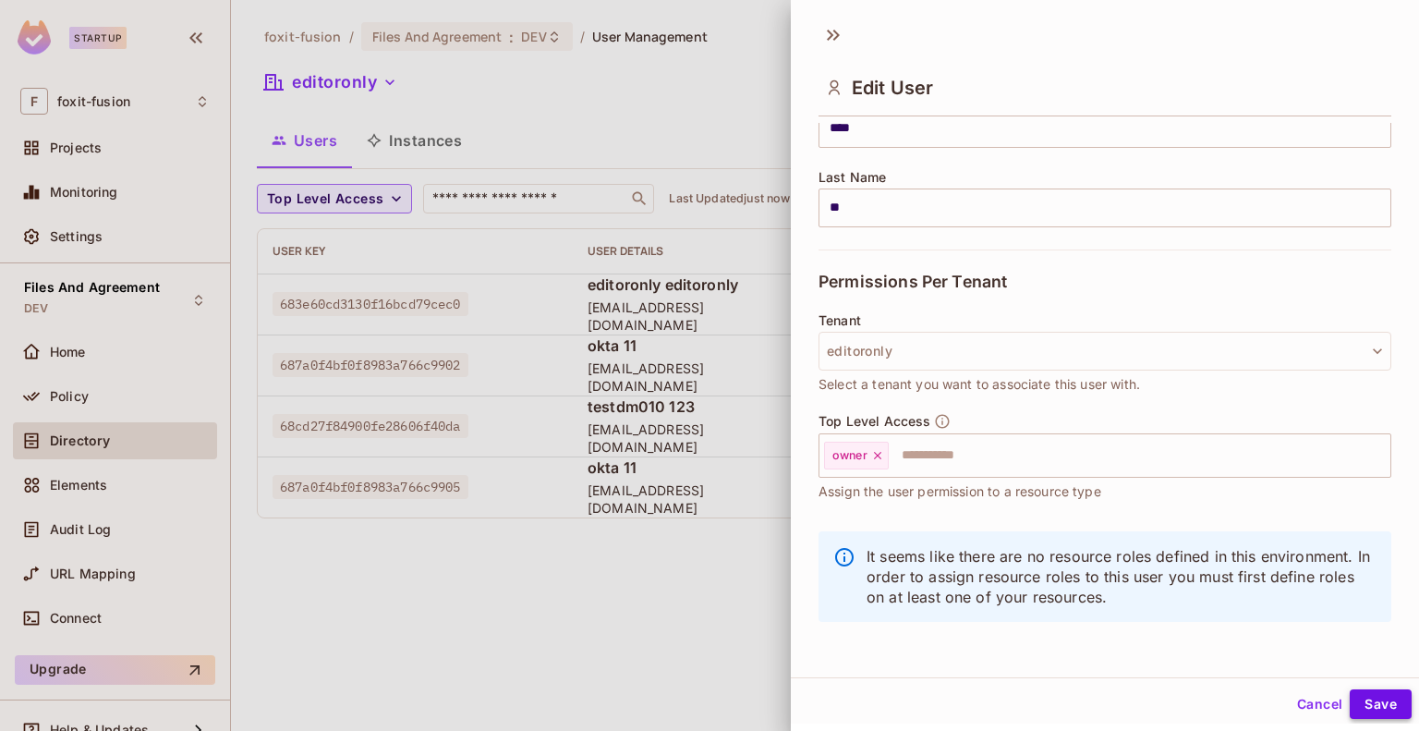
click at [1365, 705] on button "Save" at bounding box center [1381, 704] width 62 height 30
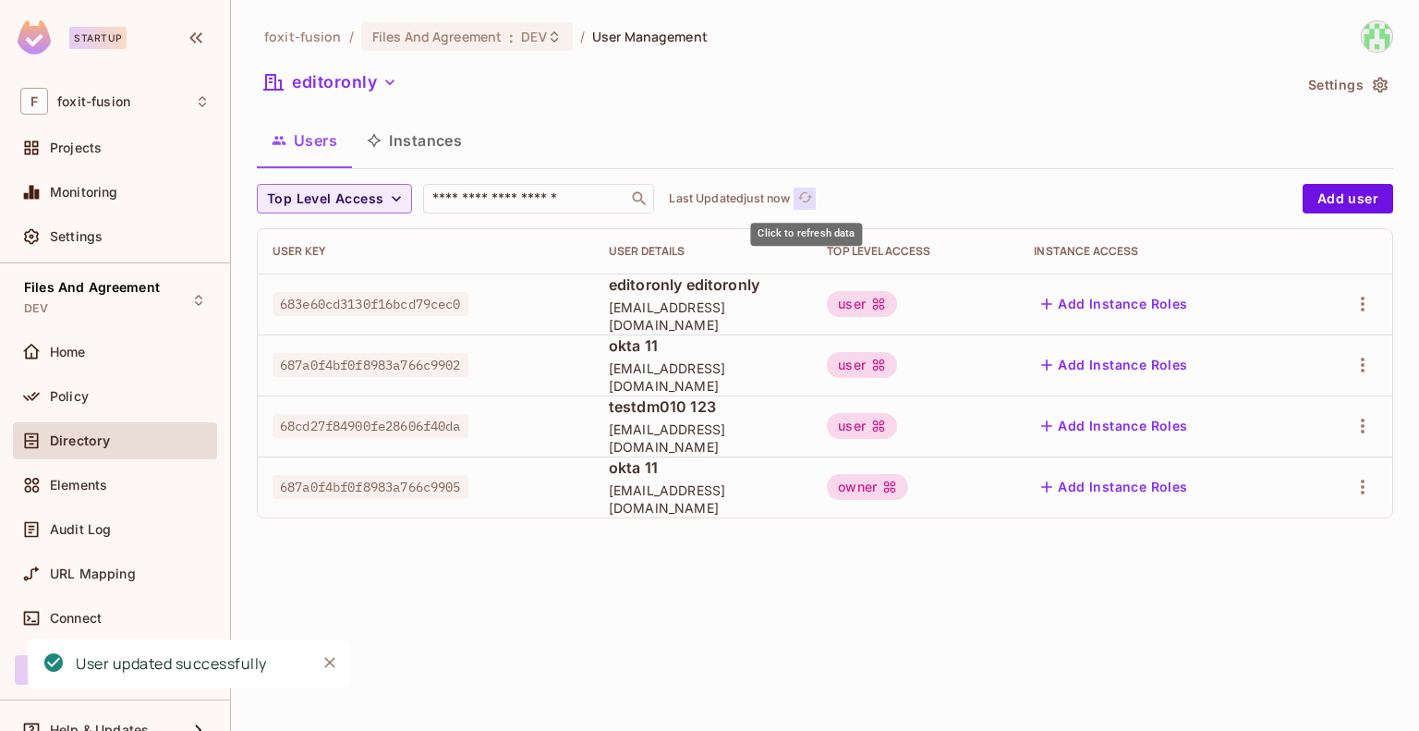
click at [798, 200] on icon "refresh" at bounding box center [805, 197] width 16 height 16
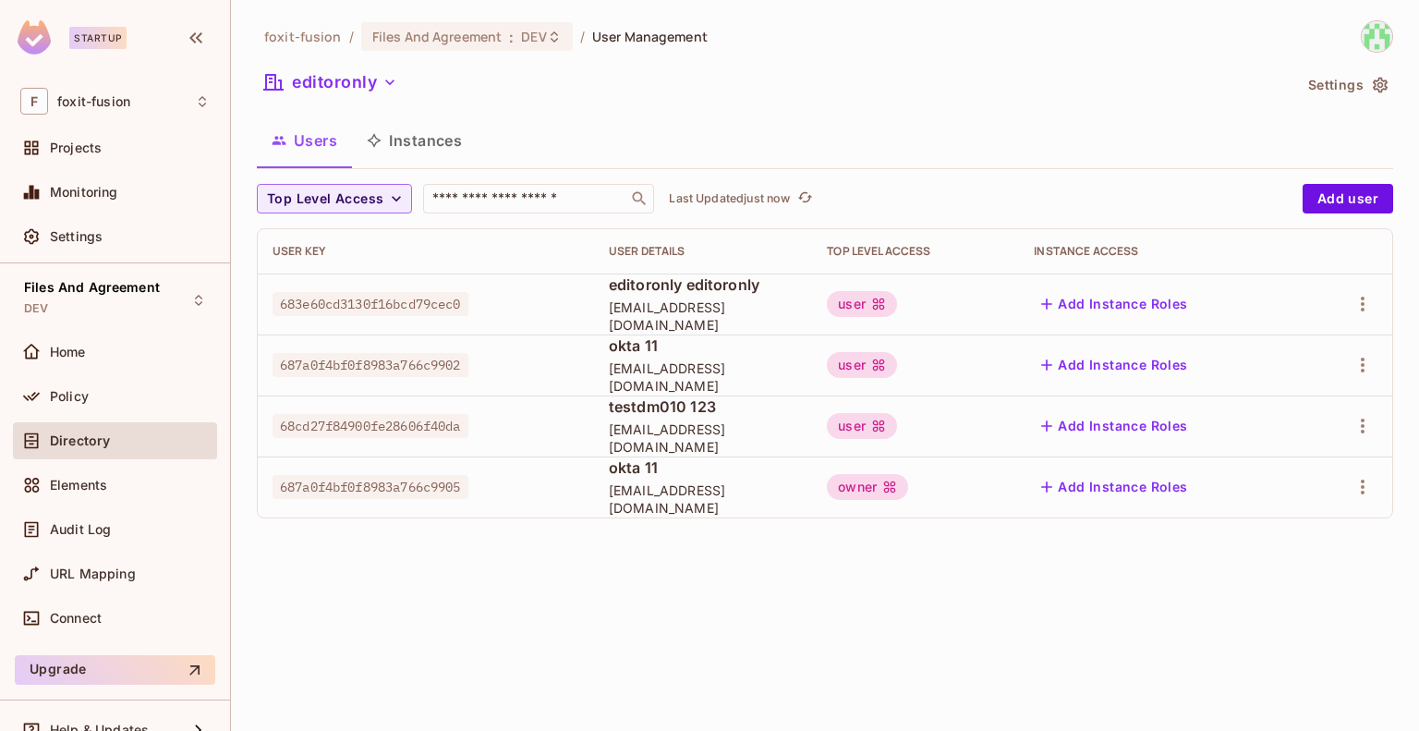
click at [540, 625] on div "foxit-fusion / Files And Agreement : DEV / User Management editoronly Settings …" at bounding box center [825, 365] width 1188 height 731
